Goal: Task Accomplishment & Management: Complete application form

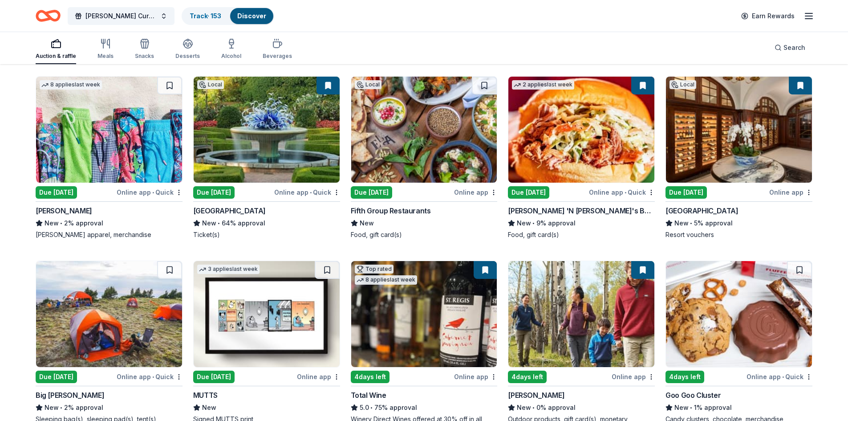
scroll to position [490, 0]
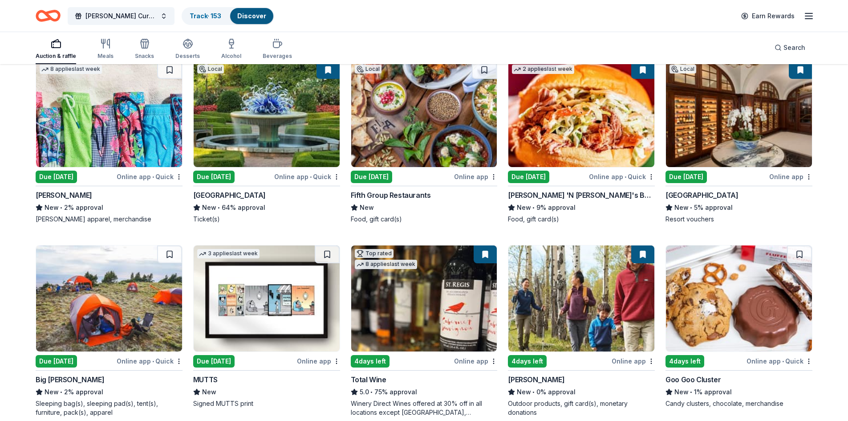
click at [582, 130] on img at bounding box center [581, 114] width 146 height 106
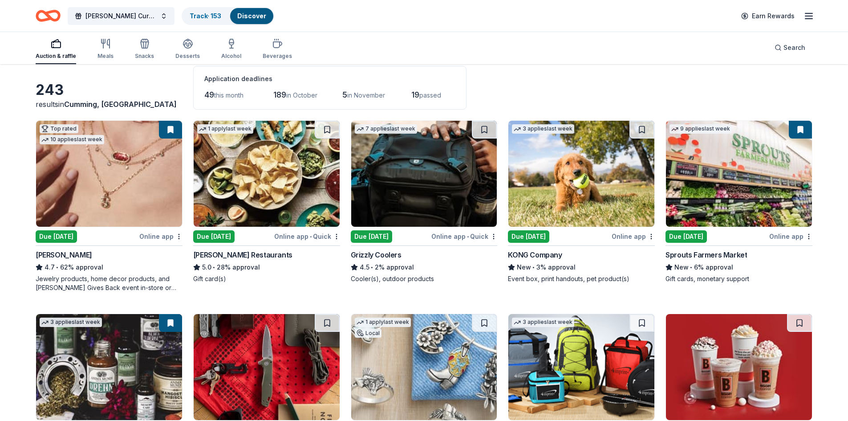
scroll to position [0, 0]
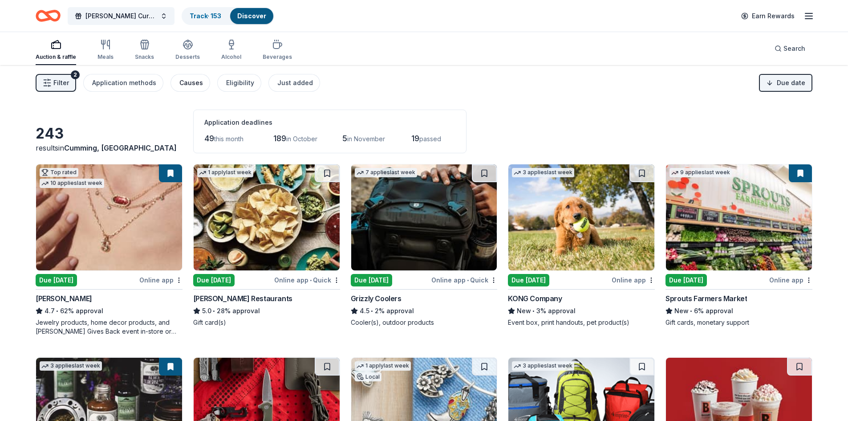
click at [199, 85] on button "Causes" at bounding box center [191, 83] width 40 height 18
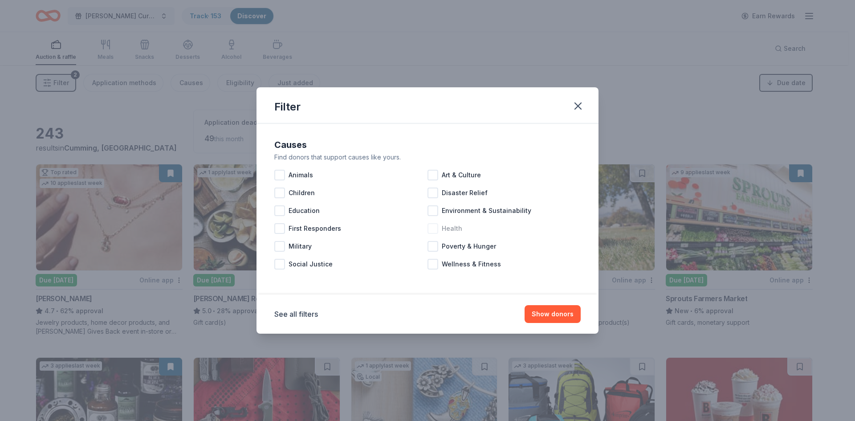
click at [433, 228] on div at bounding box center [432, 228] width 11 height 11
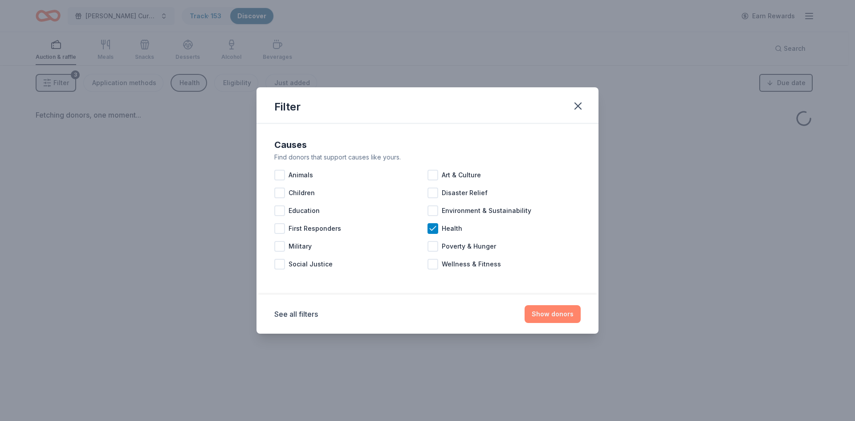
click at [552, 313] on button "Show donors" at bounding box center [553, 314] width 56 height 18
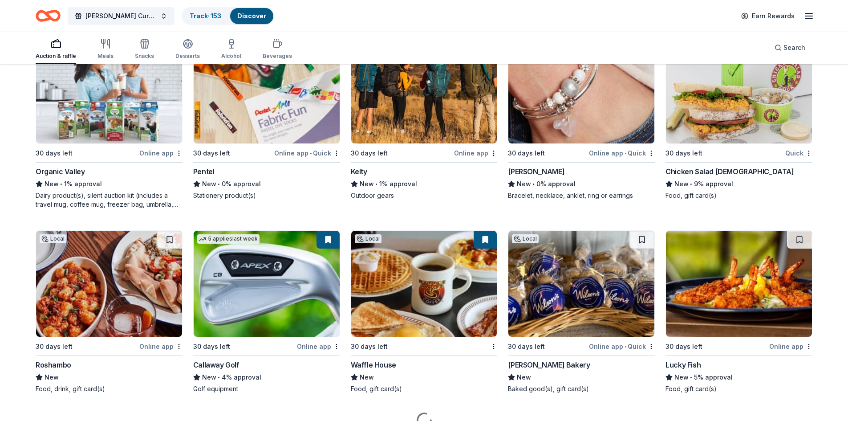
scroll to position [534, 0]
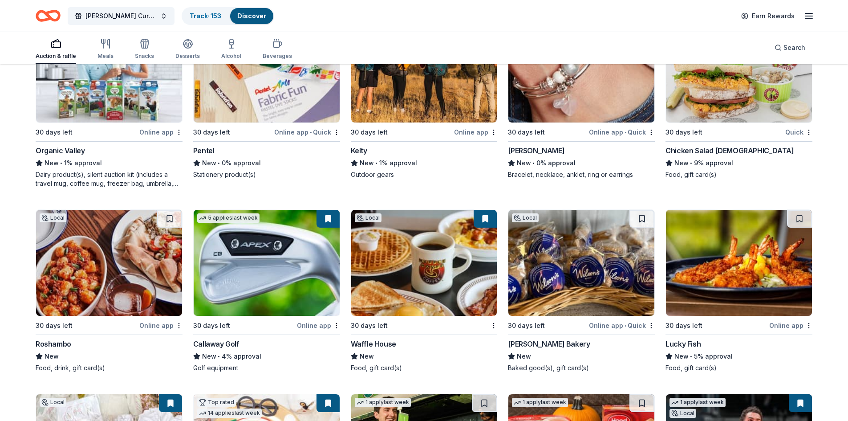
click at [248, 283] on img at bounding box center [267, 263] width 146 height 106
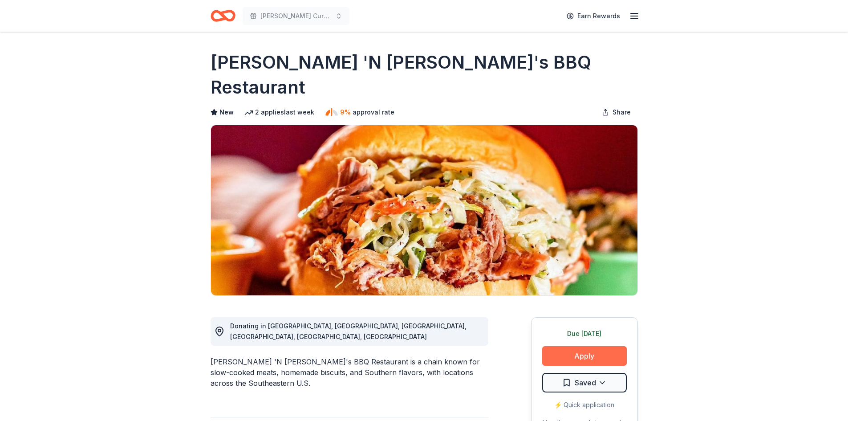
click at [596, 346] on button "Apply" at bounding box center [584, 356] width 85 height 20
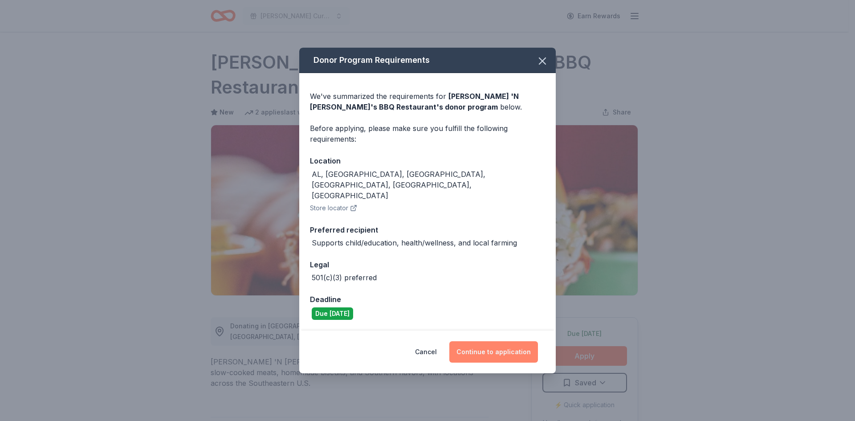
click at [489, 342] on button "Continue to application" at bounding box center [493, 351] width 89 height 21
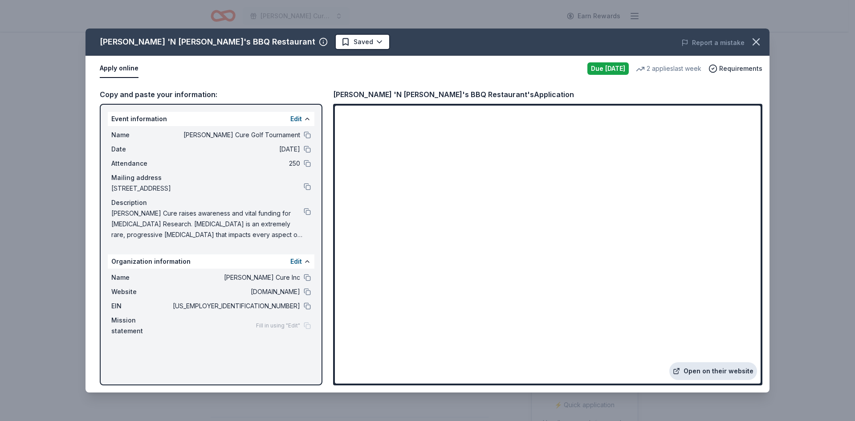
click at [698, 370] on link "Open on their website" at bounding box center [713, 371] width 88 height 18
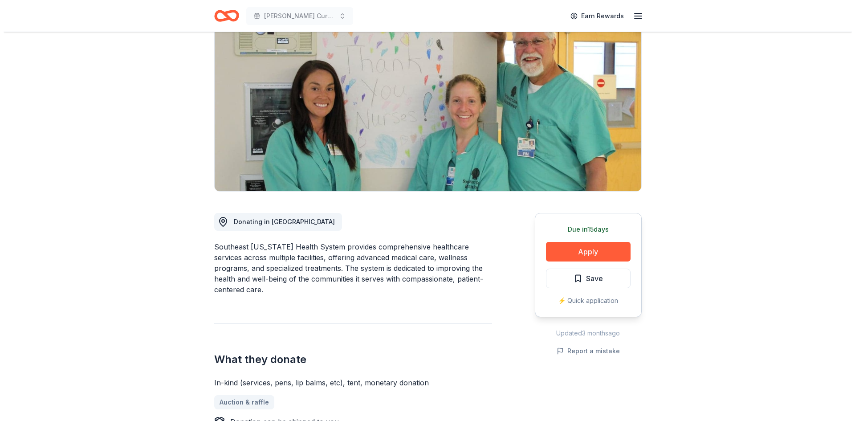
scroll to position [45, 0]
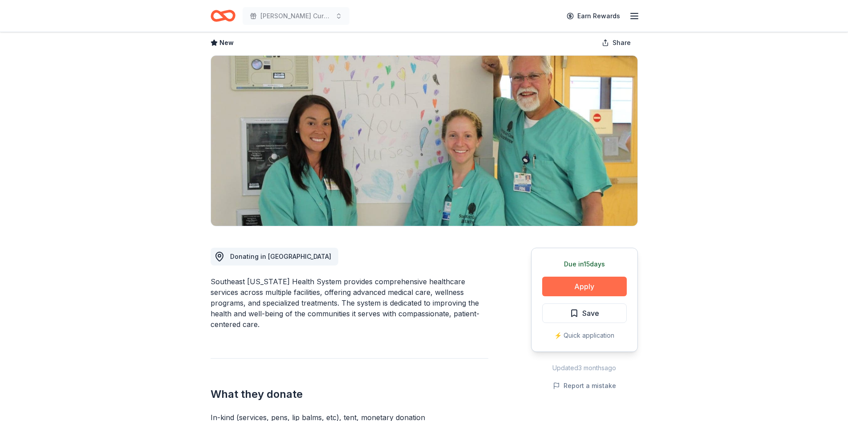
click at [595, 291] on button "Apply" at bounding box center [584, 287] width 85 height 20
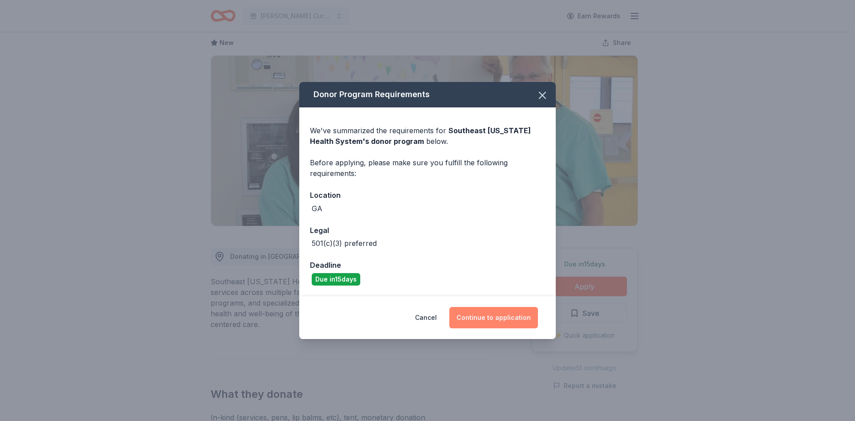
click at [502, 314] on button "Continue to application" at bounding box center [493, 317] width 89 height 21
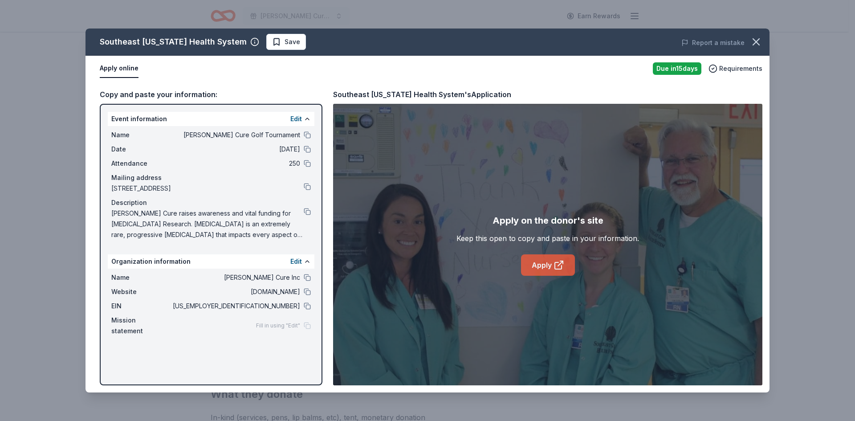
click at [550, 259] on link "Apply" at bounding box center [548, 264] width 54 height 21
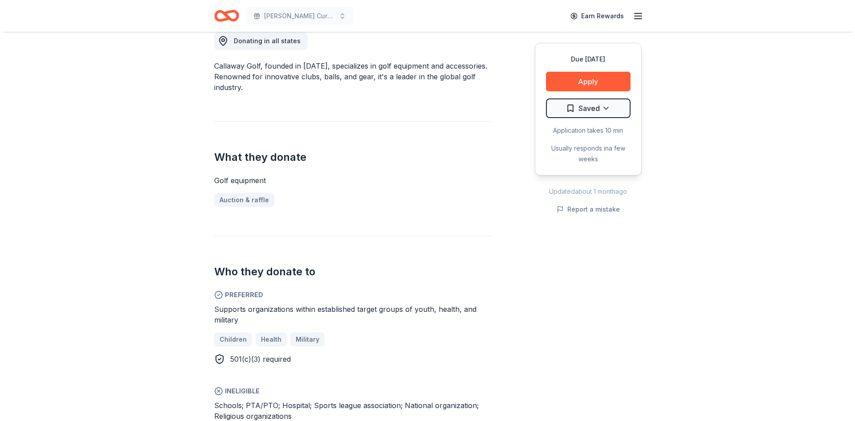
scroll to position [267, 0]
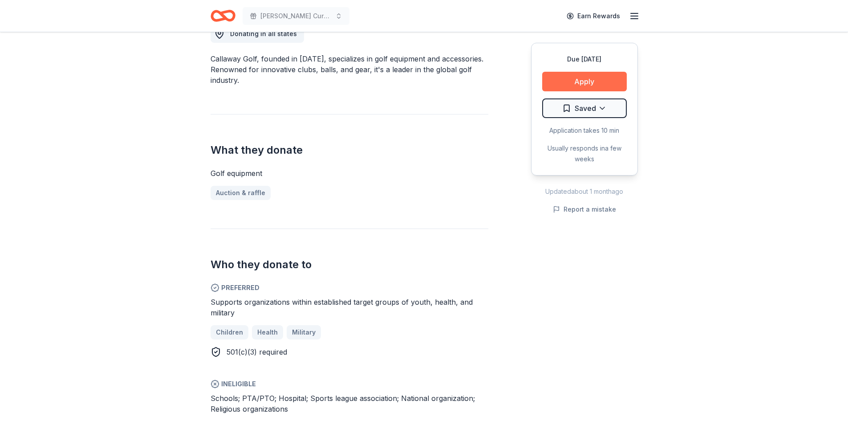
click at [583, 77] on button "Apply" at bounding box center [584, 82] width 85 height 20
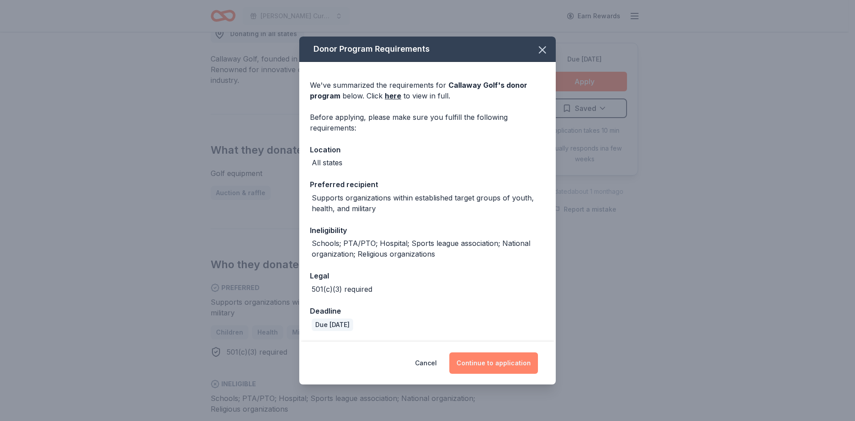
click at [525, 361] on button "Continue to application" at bounding box center [493, 362] width 89 height 21
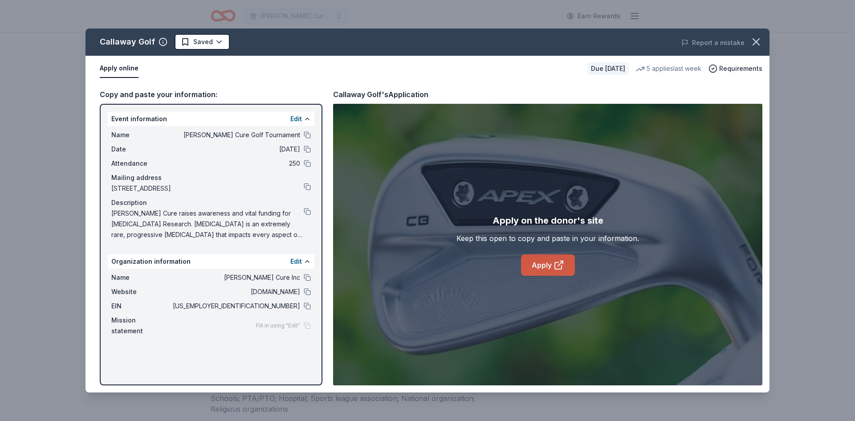
click at [556, 269] on icon at bounding box center [558, 265] width 7 height 7
